Goal: Task Accomplishment & Management: Use online tool/utility

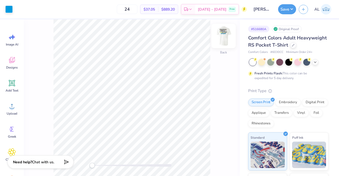
click at [224, 37] on img at bounding box center [223, 35] width 21 height 21
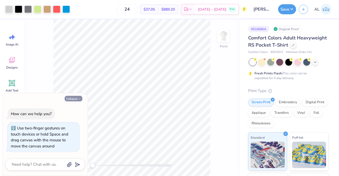
click at [76, 96] on button "Collapse" at bounding box center [74, 99] width 18 height 6
type textarea "x"
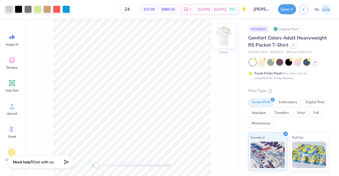
click at [225, 35] on img at bounding box center [223, 35] width 21 height 21
click at [221, 40] on img at bounding box center [223, 35] width 21 height 21
click at [324, 35] on div "# 516680A Original Proof Comfort Colors Adult Heavyweight RS Pocket T-Shirt Com…" at bounding box center [288, 135] width 99 height 233
click at [221, 36] on img at bounding box center [223, 35] width 21 height 21
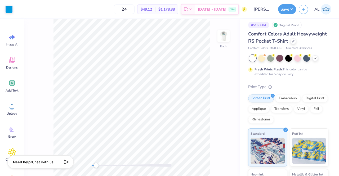
scroll to position [2, 0]
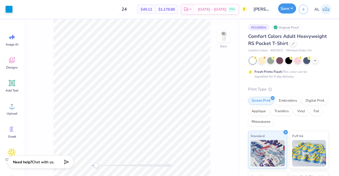
click at [290, 4] on button "Save" at bounding box center [287, 8] width 18 height 10
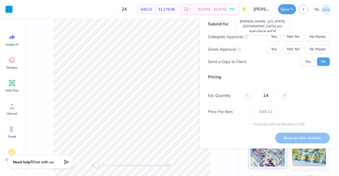
click at [262, 8] on input "[PERSON_NAME] : [US_STATE][GEOGRAPHIC_DATA] and Agricultural and M" at bounding box center [262, 9] width 26 height 11
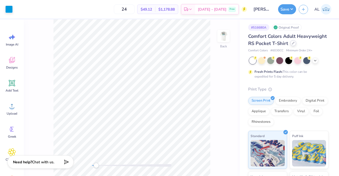
click at [290, 46] on div at bounding box center [293, 43] width 6 height 6
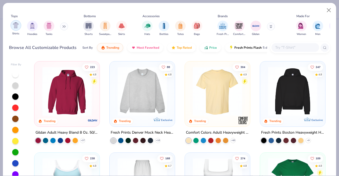
click at [16, 26] on img "filter for Shirts" at bounding box center [16, 25] width 6 height 6
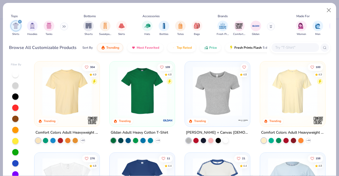
click at [78, 99] on img at bounding box center [67, 91] width 55 height 49
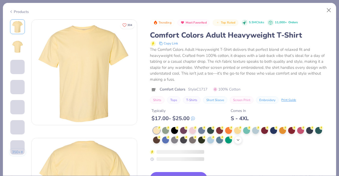
click at [234, 141] on div "+ 38" at bounding box center [238, 140] width 8 height 8
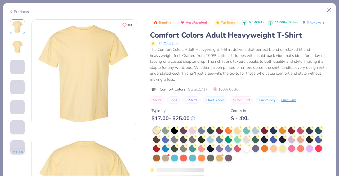
click at [237, 141] on div at bounding box center [237, 139] width 7 height 7
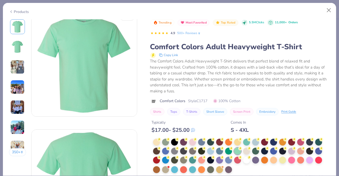
scroll to position [61, 0]
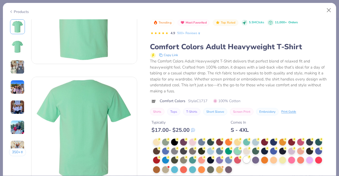
click at [247, 160] on div at bounding box center [246, 159] width 7 height 7
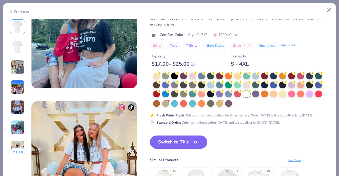
scroll to position [627, 0]
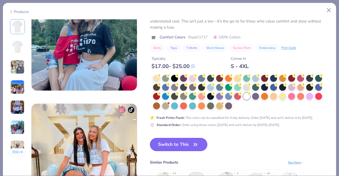
click at [179, 144] on button "Switch to This" at bounding box center [178, 144] width 57 height 13
click at [188, 146] on button "Switch to This" at bounding box center [178, 144] width 57 height 13
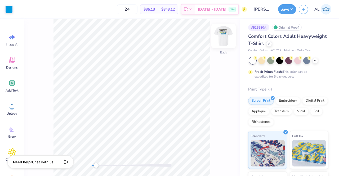
click at [227, 39] on img at bounding box center [223, 35] width 21 height 21
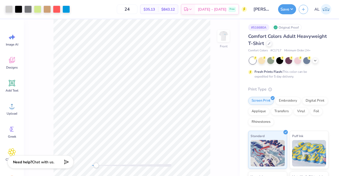
click at [227, 39] on img at bounding box center [223, 36] width 11 height 11
click at [224, 34] on img at bounding box center [223, 35] width 21 height 21
click at [224, 34] on img at bounding box center [223, 36] width 11 height 11
click at [226, 38] on img at bounding box center [223, 35] width 21 height 21
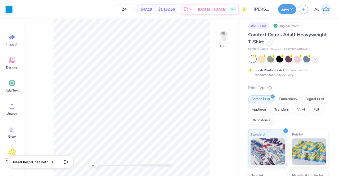
scroll to position [3, 0]
click at [311, 80] on div "Comfort Colors Adult Heavyweight T-Shirt Comfort Colors # C1717 Minimum Order: …" at bounding box center [288, 140] width 80 height 218
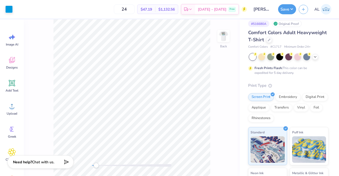
scroll to position [8, 0]
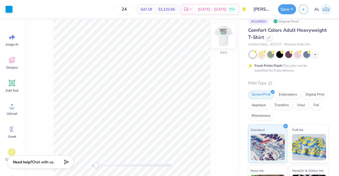
click at [227, 41] on img at bounding box center [223, 35] width 21 height 21
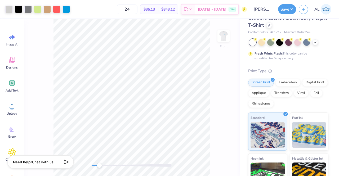
scroll to position [0, 0]
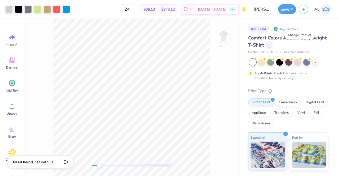
click at [272, 46] on div at bounding box center [269, 45] width 6 height 6
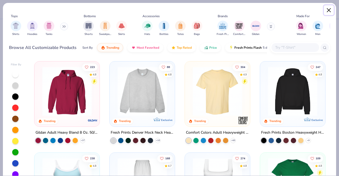
click at [327, 9] on button "Close" at bounding box center [329, 10] width 10 height 10
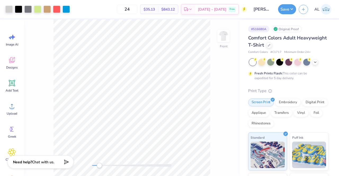
click at [323, 55] on div "Comfort Colors Adult Heavyweight T-Shirt Comfort Colors # C1717 Minimum Order: …" at bounding box center [288, 143] width 80 height 218
click at [224, 35] on img at bounding box center [223, 35] width 21 height 21
click at [223, 33] on img at bounding box center [223, 35] width 21 height 21
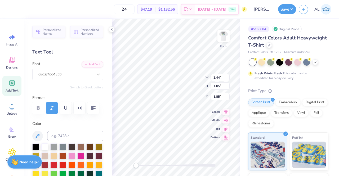
scroll to position [4, 1]
click at [93, 73] on div at bounding box center [98, 75] width 10 height 10
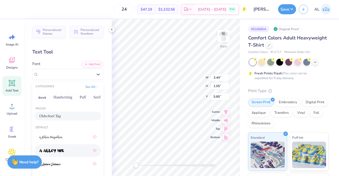
click at [64, 146] on div at bounding box center [67, 151] width 57 height 10
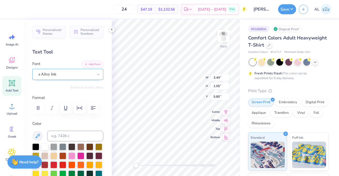
click at [82, 75] on div "a Alloy Ink" at bounding box center [66, 74] width 56 height 8
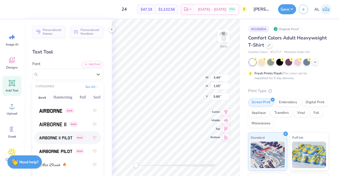
scroll to position [147, 0]
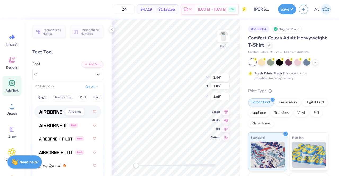
click at [48, 113] on img at bounding box center [50, 112] width 23 height 4
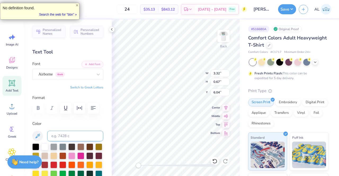
scroll to position [4, 1]
click at [212, 73] on div "Back W 3.32 3.32 " H 0.67 0.67 " Y 6.04 6.04 " Center Middle Top Bottom" at bounding box center [176, 97] width 128 height 157
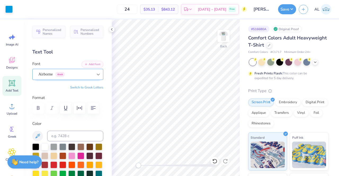
click at [93, 74] on div at bounding box center [98, 75] width 10 height 10
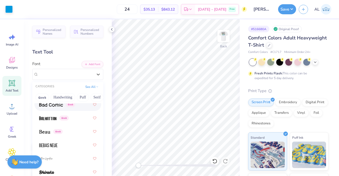
scroll to position [344, 0]
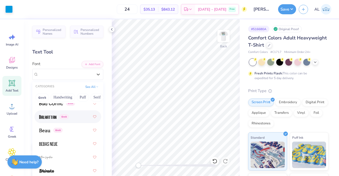
click at [74, 116] on div "Greek" at bounding box center [67, 117] width 57 height 10
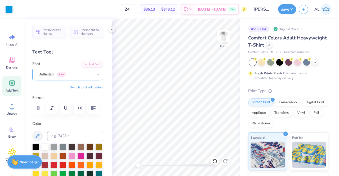
click at [87, 76] on div "Balhattan Greek" at bounding box center [66, 74] width 56 height 8
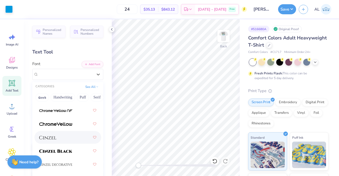
scroll to position [890, 0]
click at [68, 147] on div at bounding box center [67, 151] width 57 height 10
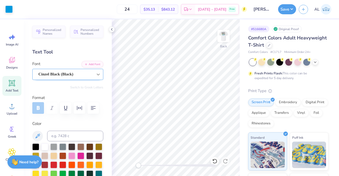
click at [93, 78] on div at bounding box center [98, 75] width 10 height 10
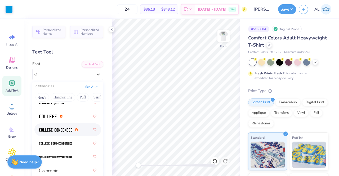
scroll to position [993, 0]
click at [70, 117] on div at bounding box center [67, 116] width 57 height 10
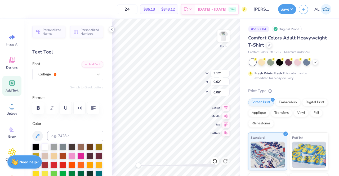
scroll to position [4, 1]
type textarea "KA BBN."
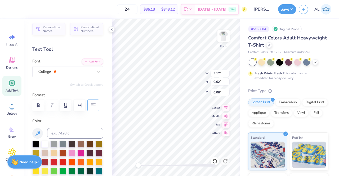
click at [93, 106] on icon "button" at bounding box center [93, 105] width 6 height 6
click at [38, 105] on icon "button" at bounding box center [38, 105] width 6 height 6
click at [112, 29] on icon at bounding box center [112, 29] width 4 height 4
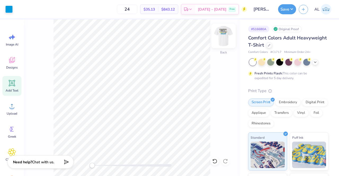
click at [227, 40] on img at bounding box center [223, 35] width 21 height 21
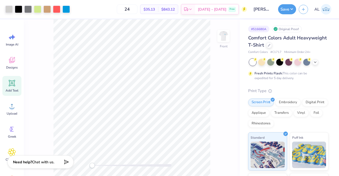
click at [227, 40] on img at bounding box center [223, 36] width 11 height 11
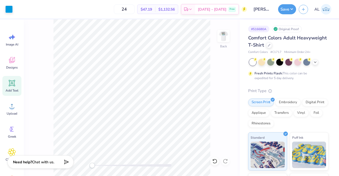
click at [250, 84] on div "Comfort Colors Adult Heavyweight T-Shirt Comfort Colors # C1717 Minimum Order: …" at bounding box center [288, 143] width 80 height 218
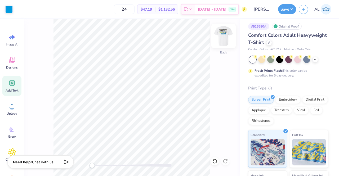
click at [223, 38] on img at bounding box center [223, 35] width 21 height 21
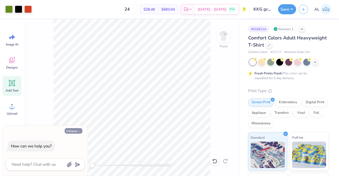
click at [75, 130] on button "Collapse" at bounding box center [74, 131] width 18 height 6
type textarea "x"
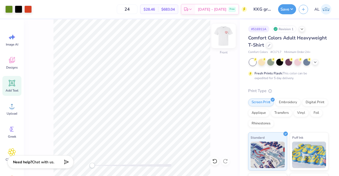
click at [221, 42] on img at bounding box center [223, 35] width 21 height 21
click at [222, 37] on img at bounding box center [223, 35] width 21 height 21
click at [223, 38] on img at bounding box center [223, 35] width 21 height 21
click at [288, 13] on button "Save" at bounding box center [287, 8] width 18 height 10
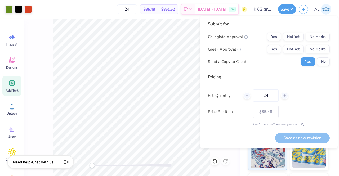
click at [333, 157] on div "# 516911A Revision 1 Comfort Colors Adult Heavyweight T-Shirt Comfort Colors # …" at bounding box center [288, 135] width 99 height 233
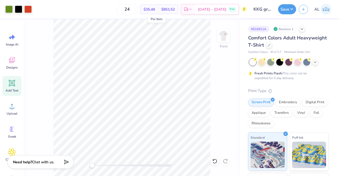
click at [155, 9] on span "$35.48" at bounding box center [148, 10] width 11 height 6
click at [215, 44] on div "Front" at bounding box center [132, 97] width 216 height 157
click at [224, 39] on img at bounding box center [223, 35] width 21 height 21
click at [225, 43] on img at bounding box center [223, 35] width 21 height 21
